Goal: Task Accomplishment & Management: Use online tool/utility

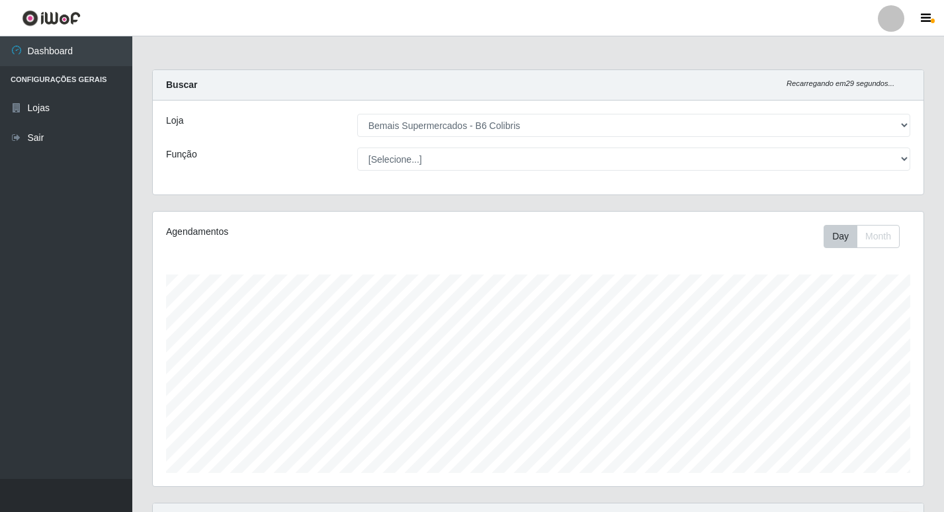
select select "406"
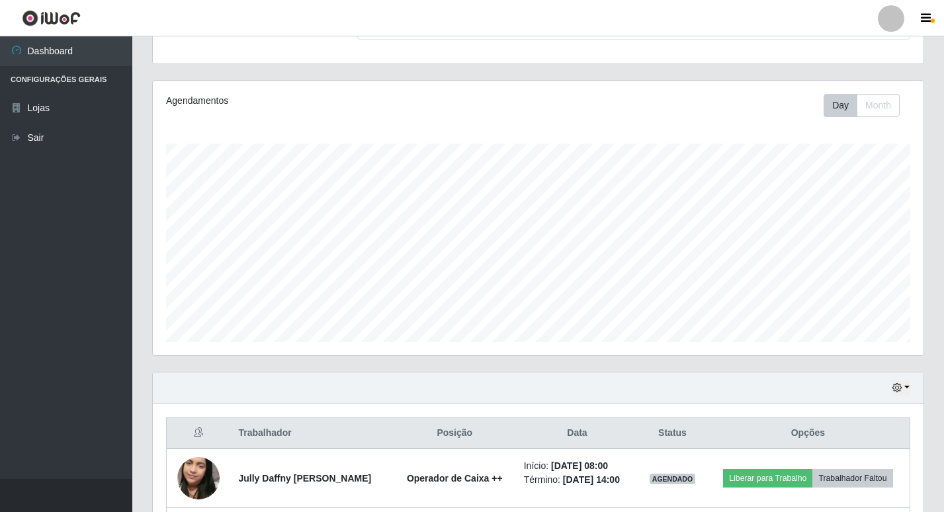
scroll to position [274, 771]
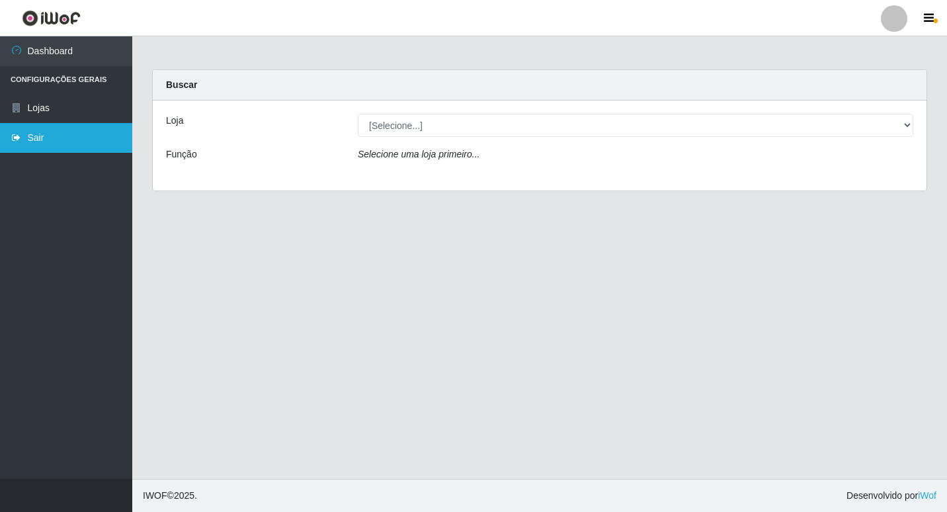
click at [28, 138] on link "Sair" at bounding box center [66, 138] width 132 height 30
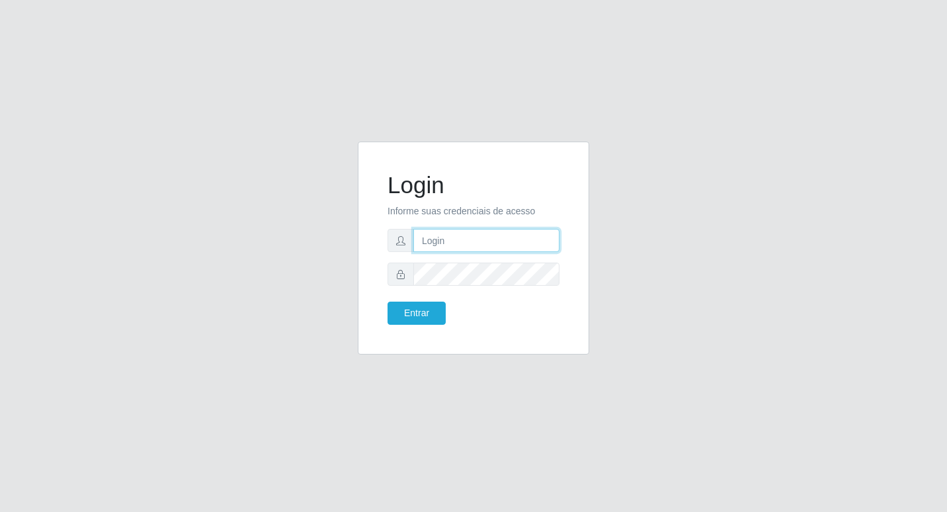
click at [429, 240] on input "text" at bounding box center [486, 240] width 146 height 23
type input "[PERSON_NAME]@b6"
click at [429, 310] on button "Entrar" at bounding box center [417, 313] width 58 height 23
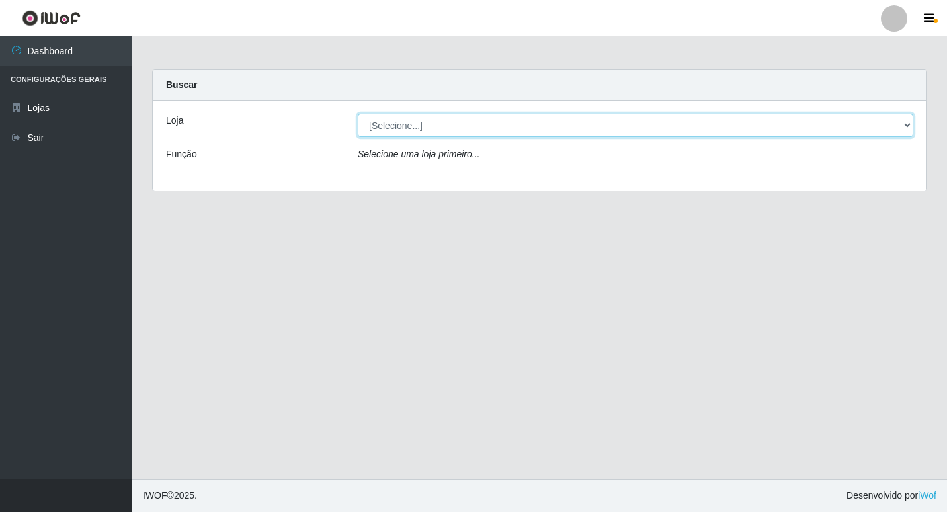
click at [906, 122] on select "[Selecione...] Bemais Supermercados - B6 Colibris" at bounding box center [636, 125] width 556 height 23
select select "406"
click at [358, 114] on select "[Selecione...] Bemais Supermercados - B6 Colibris" at bounding box center [636, 125] width 556 height 23
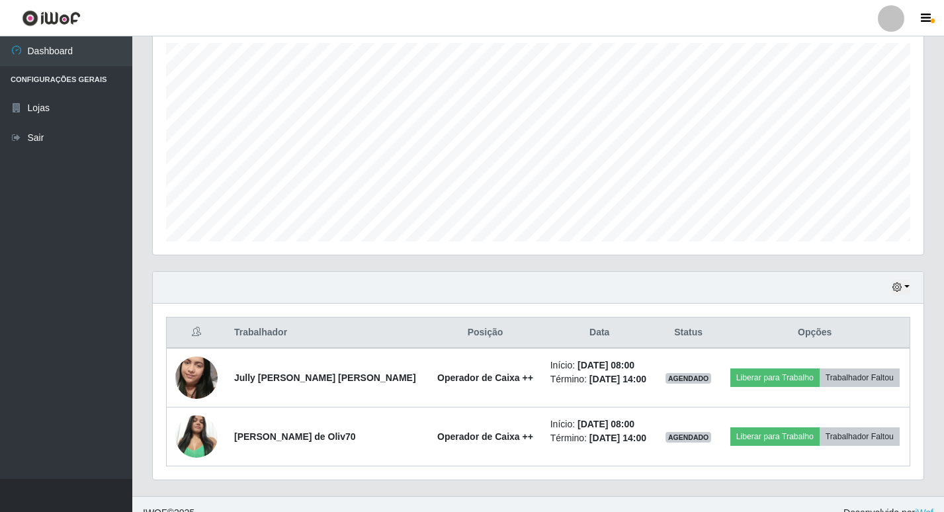
scroll to position [249, 0]
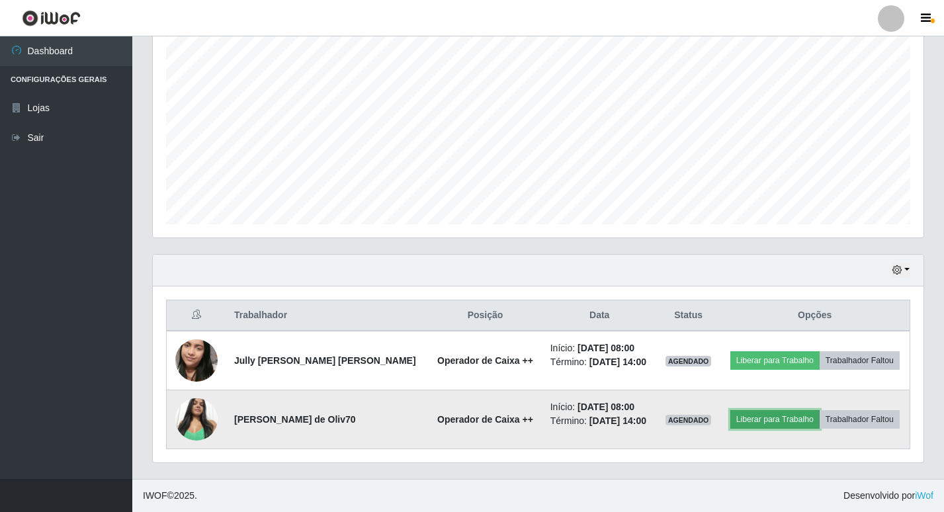
click at [792, 421] on button "Liberar para Trabalho" at bounding box center [774, 419] width 89 height 19
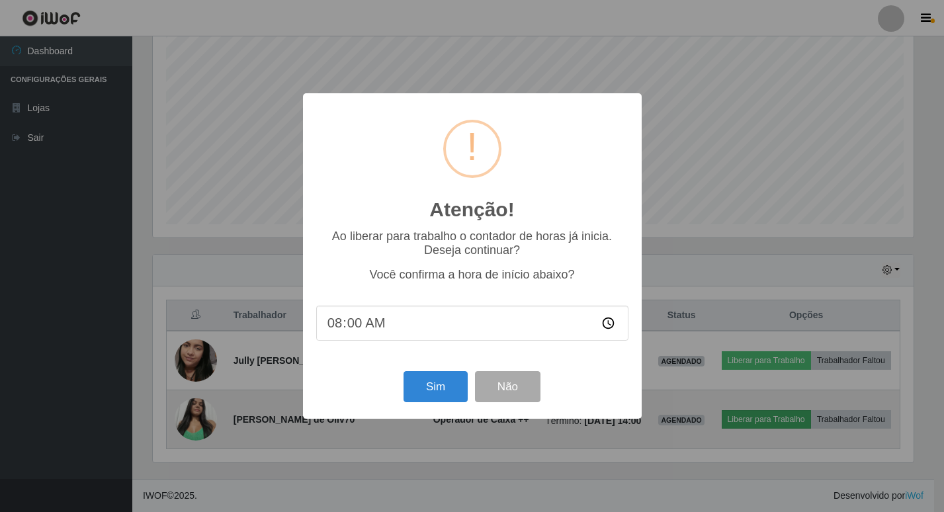
scroll to position [274, 764]
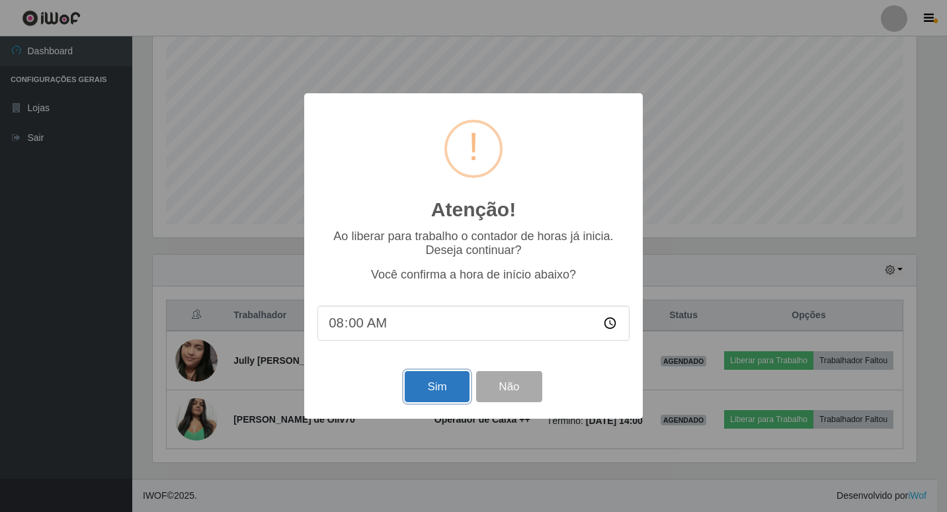
click at [433, 394] on button "Sim" at bounding box center [437, 386] width 64 height 31
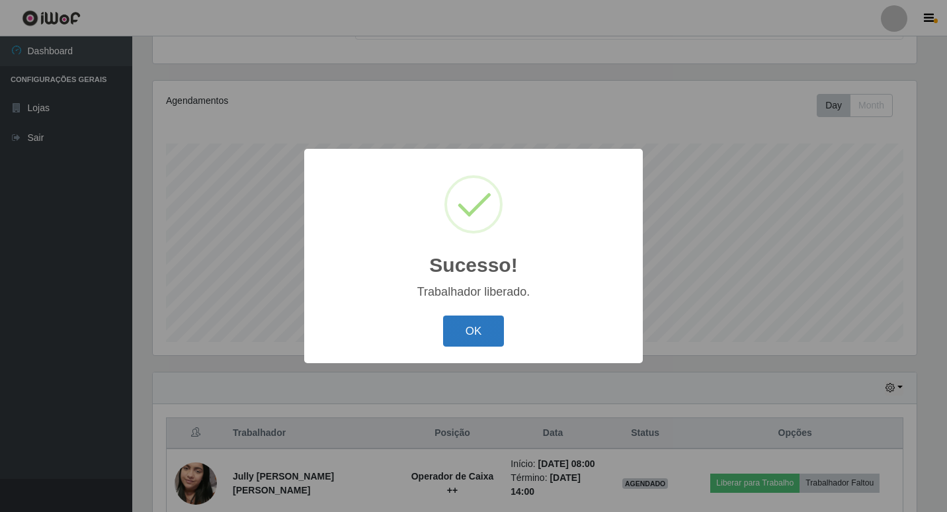
click at [456, 332] on button "OK" at bounding box center [474, 331] width 62 height 31
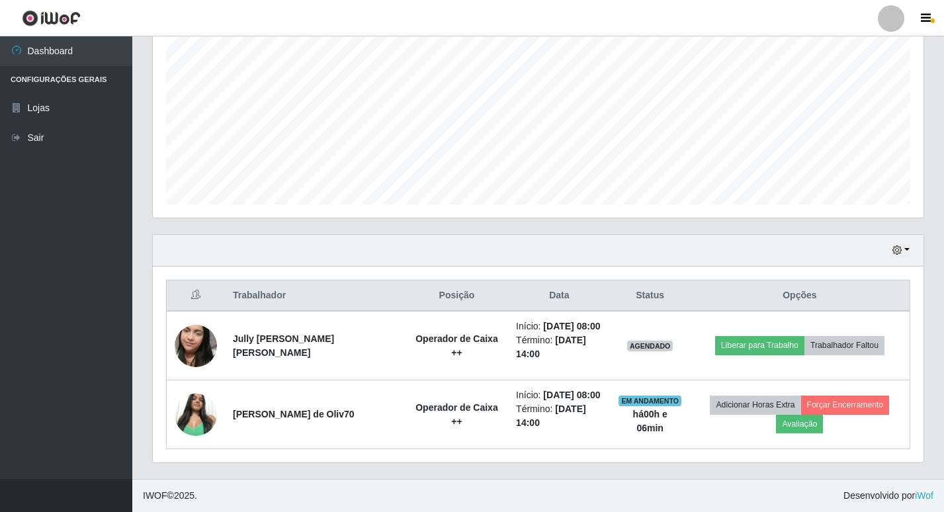
scroll to position [269, 0]
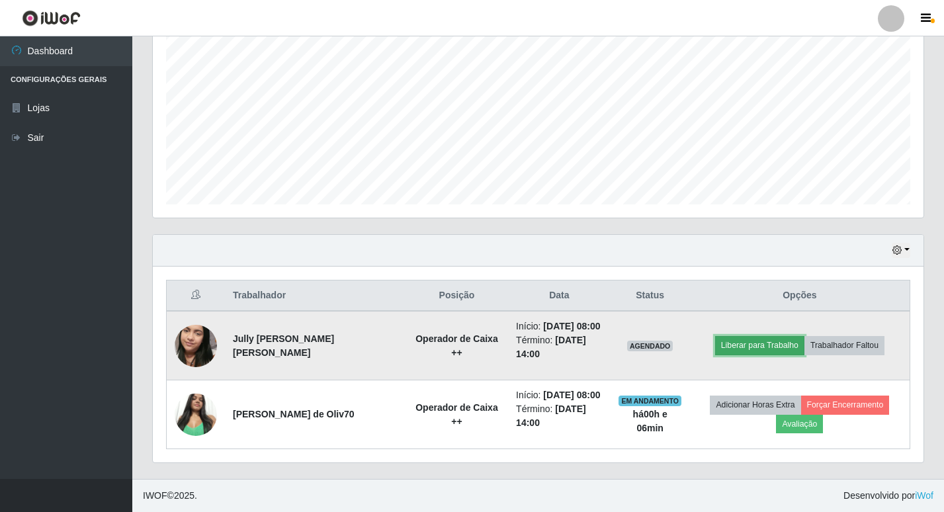
click at [777, 342] on button "Liberar para Trabalho" at bounding box center [759, 345] width 89 height 19
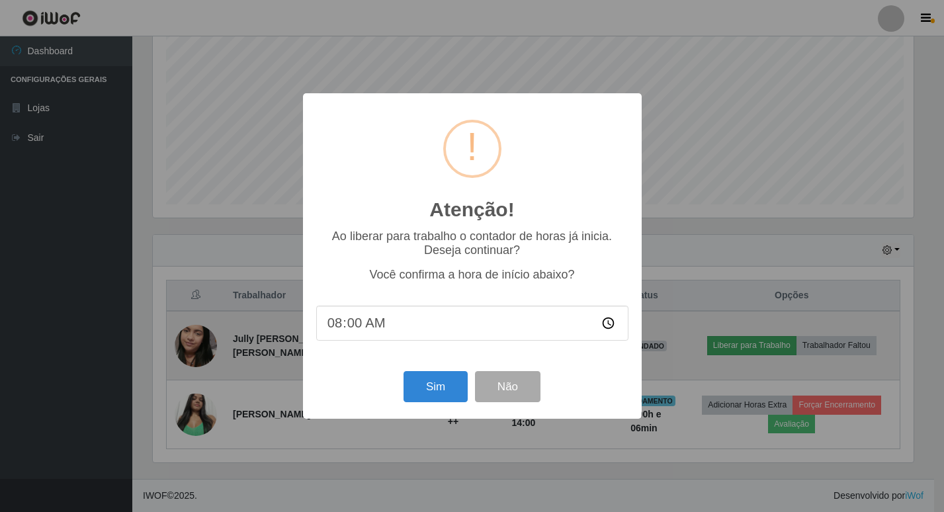
scroll to position [274, 764]
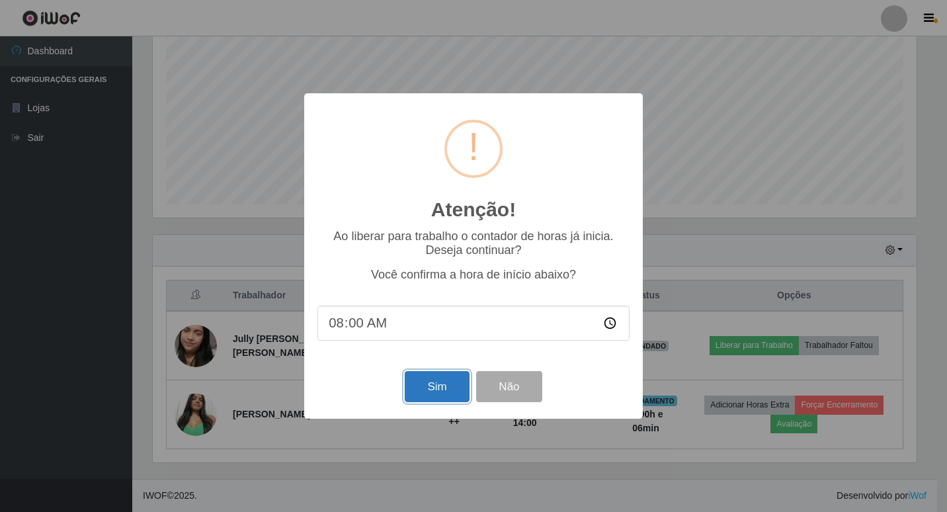
click at [446, 389] on button "Sim" at bounding box center [437, 386] width 64 height 31
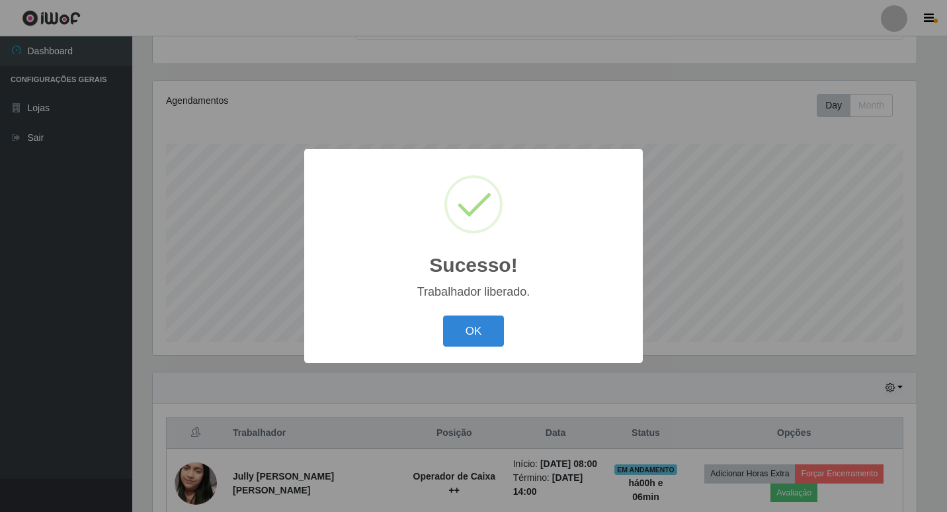
click at [443, 316] on button "OK" at bounding box center [474, 331] width 62 height 31
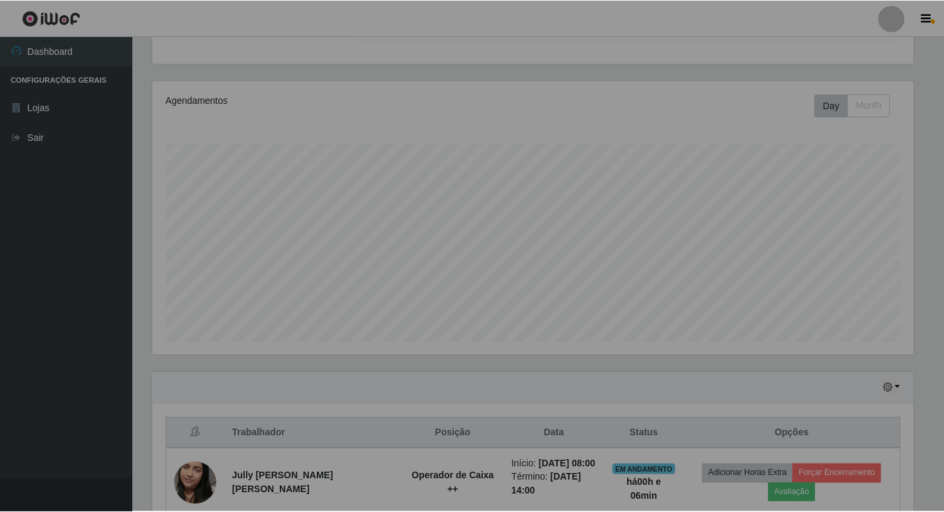
scroll to position [274, 771]
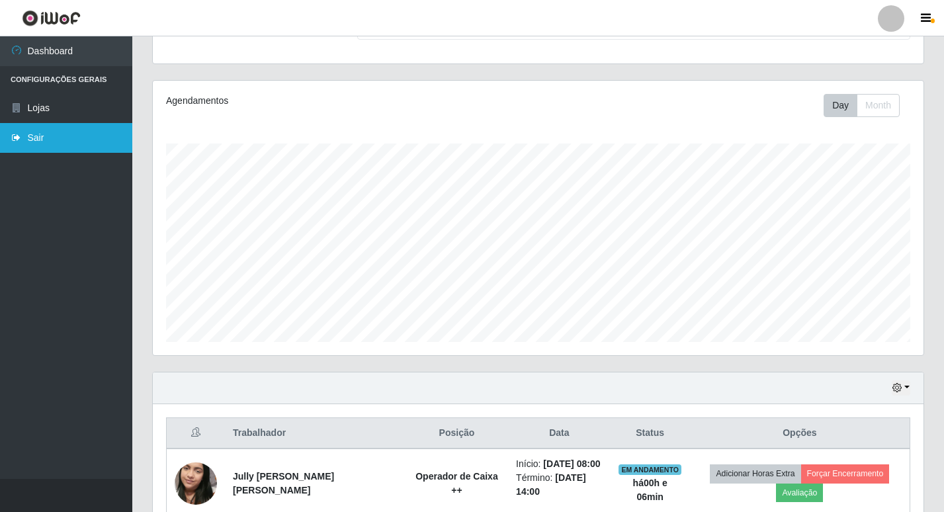
click at [37, 133] on link "Sair" at bounding box center [66, 138] width 132 height 30
